Goal: Information Seeking & Learning: Learn about a topic

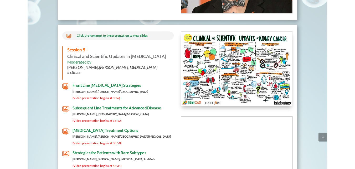
scroll to position [2076, 0]
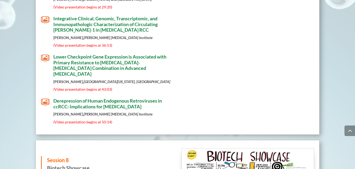
scroll to position [2730, 0]
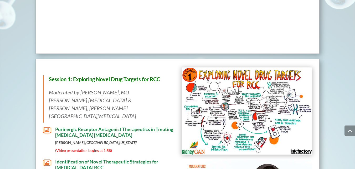
scroll to position [310, 0]
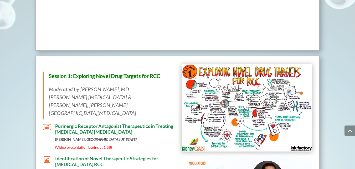
click at [255, 105] on img at bounding box center [247, 107] width 130 height 87
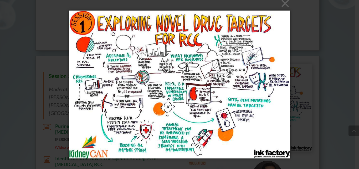
click at [335, 52] on div "× Loading..." at bounding box center [179, 84] width 359 height 169
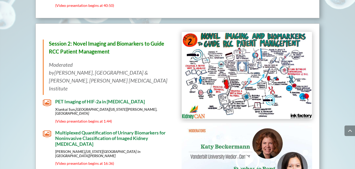
scroll to position [556, 0]
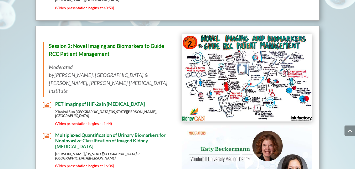
click at [249, 61] on img at bounding box center [247, 77] width 130 height 87
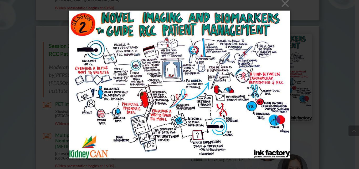
click at [355, 70] on div "× Loading..." at bounding box center [179, 84] width 359 height 169
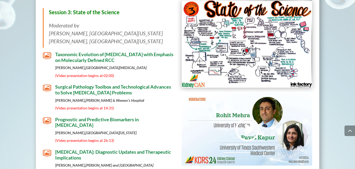
scroll to position [804, 0]
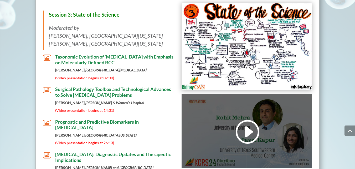
click at [241, 118] on link at bounding box center [246, 131] width 25 height 27
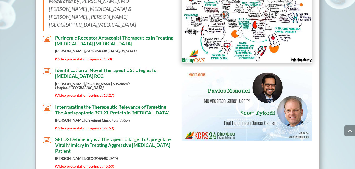
scroll to position [361, 0]
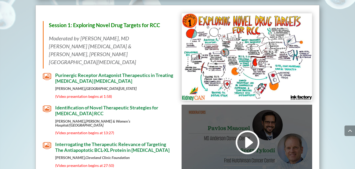
click at [250, 145] on link at bounding box center [246, 142] width 25 height 27
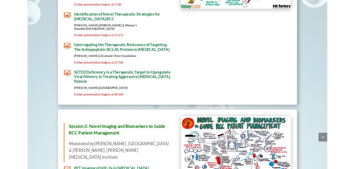
scroll to position [453, 0]
